Goal: Information Seeking & Learning: Learn about a topic

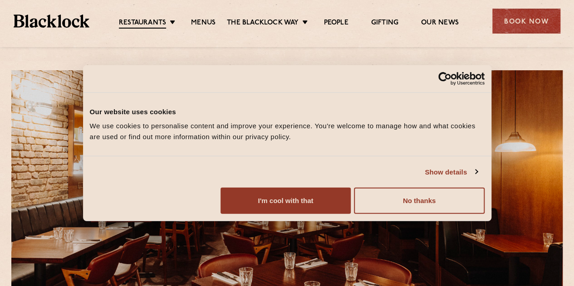
click at [484, 214] on button "No thanks" at bounding box center [419, 201] width 130 height 26
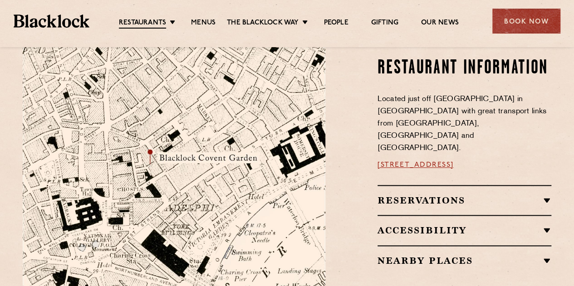
scroll to position [413, 0]
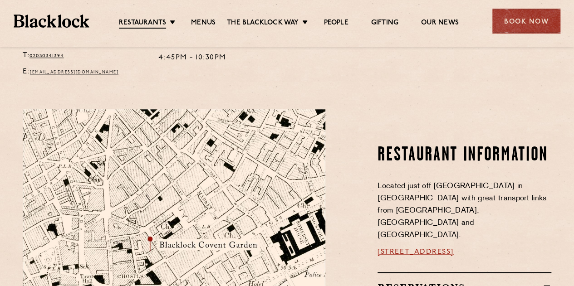
click at [212, 21] on link "Menus" at bounding box center [203, 23] width 24 height 9
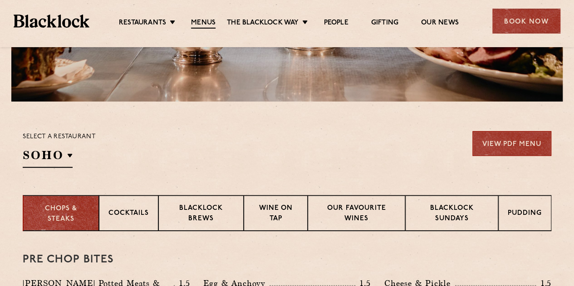
scroll to position [256, 0]
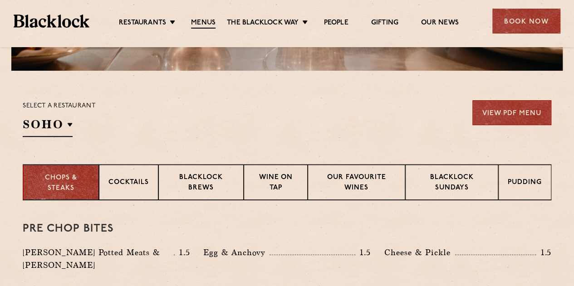
click at [68, 128] on h2 "SOHO" at bounding box center [48, 127] width 50 height 20
click at [0, 0] on p "Covent Garden" at bounding box center [0, 0] width 0 height 0
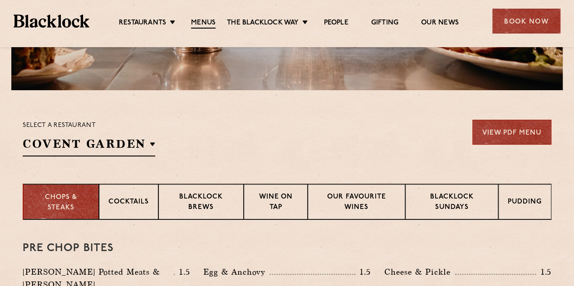
scroll to position [243, 0]
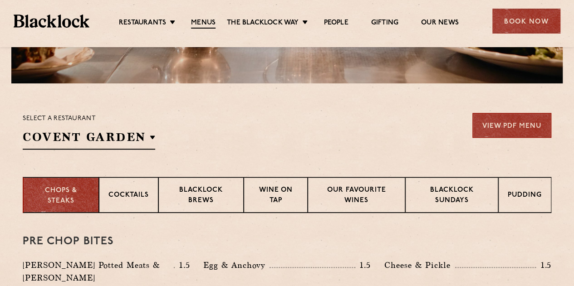
click at [456, 189] on p "Blacklock Sundays" at bounding box center [451, 195] width 74 height 21
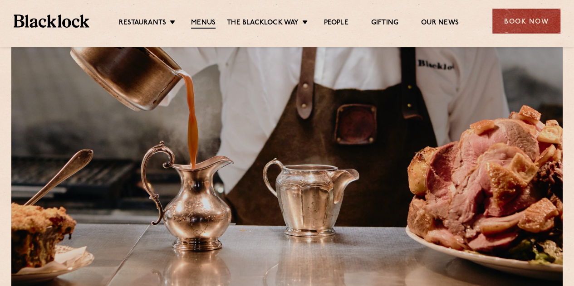
scroll to position [288, 0]
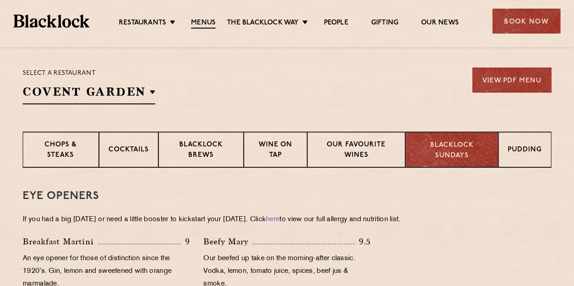
click at [524, 140] on div "Pudding" at bounding box center [524, 149] width 53 height 36
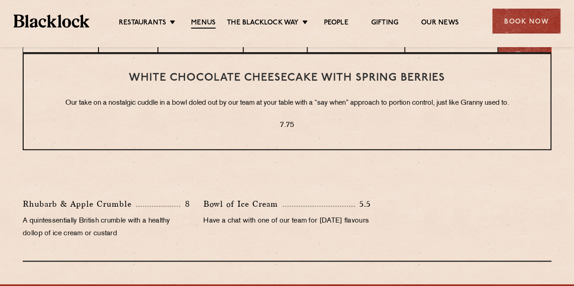
scroll to position [408, 0]
